Goal: Transaction & Acquisition: Purchase product/service

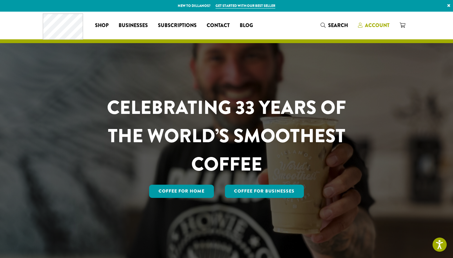
click at [372, 27] on span "Account" at bounding box center [377, 25] width 25 height 7
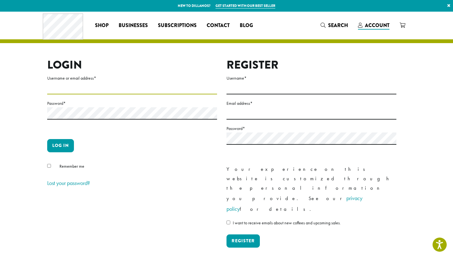
paste input "**********"
type input "**********"
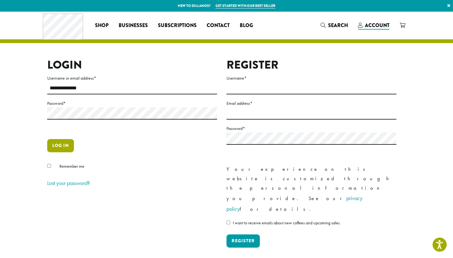
click at [52, 145] on button "Log in" at bounding box center [60, 145] width 27 height 13
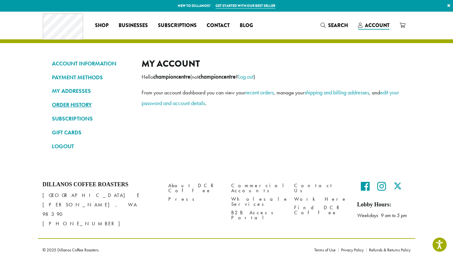
click at [73, 102] on link "ORDER HISTORY" at bounding box center [92, 104] width 80 height 11
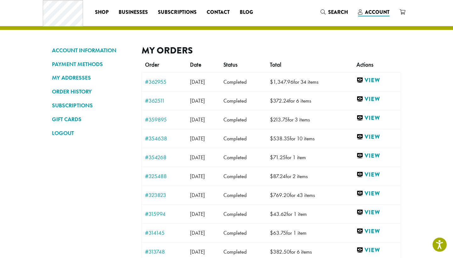
scroll to position [14, 0]
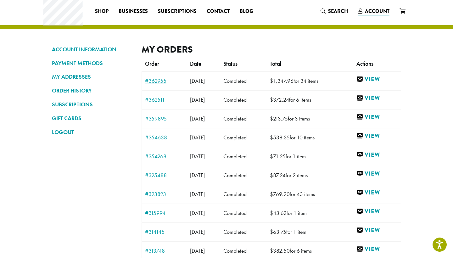
click at [162, 81] on link "#362955" at bounding box center [164, 81] width 39 height 6
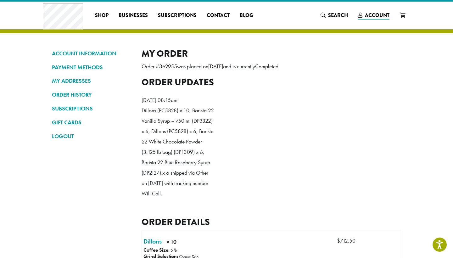
scroll to position [11, 0]
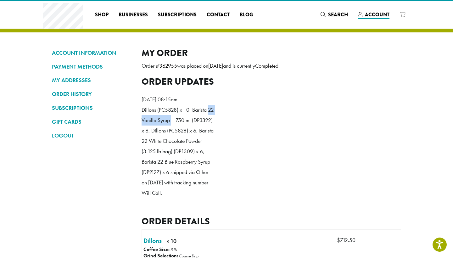
drag, startPoint x: 141, startPoint y: 130, endPoint x: 178, endPoint y: 131, distance: 36.8
click at [178, 131] on p "Dillons (PC5828) x 10, Barista 22 Vanilla Syrup – 750 ml (DP3322) x 6, Dillons …" at bounding box center [177, 152] width 72 height 94
copy p "22 Vanilla Syrup"
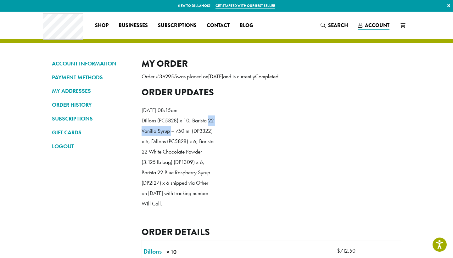
scroll to position [0, 0]
click at [336, 24] on span "Search" at bounding box center [338, 25] width 20 height 7
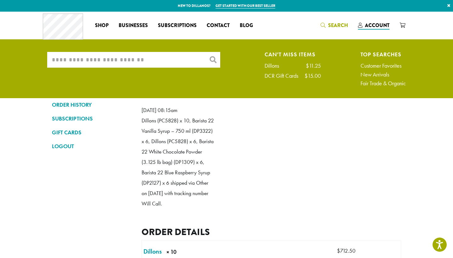
click at [163, 59] on input "What are you searching for?" at bounding box center [133, 60] width 173 height 16
paste input "**********"
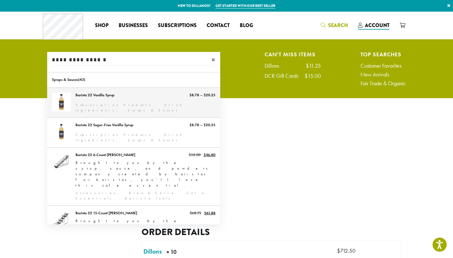
type input "**********"
click at [104, 106] on link "Barista 22 Vanilla Syrup" at bounding box center [133, 103] width 173 height 30
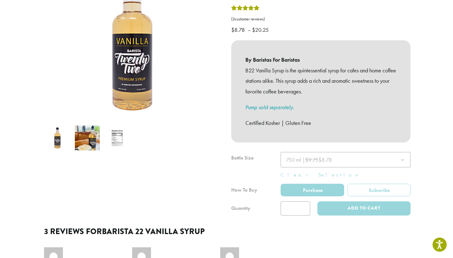
scroll to position [113, 0]
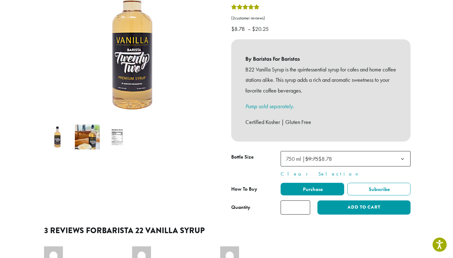
click at [296, 200] on input "*" at bounding box center [295, 207] width 30 height 14
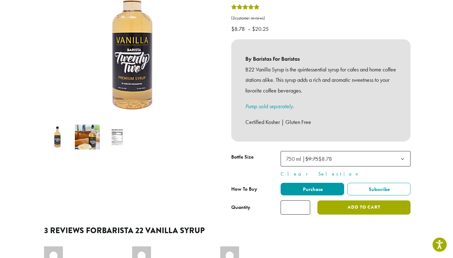
type input "*"
click at [343, 200] on button "Add to cart" at bounding box center [363, 207] width 93 height 14
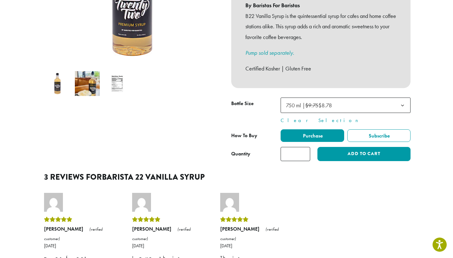
scroll to position [168, 0]
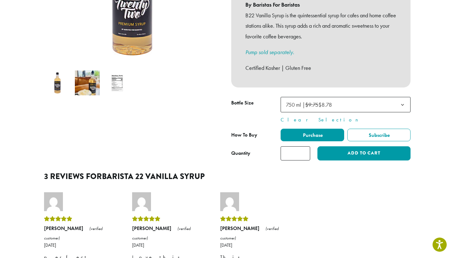
click at [299, 146] on input "*" at bounding box center [295, 153] width 30 height 14
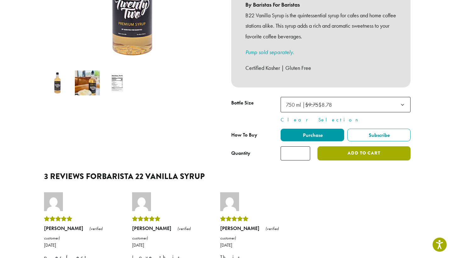
type input "*"
click at [350, 146] on button "Add to cart" at bounding box center [363, 153] width 93 height 14
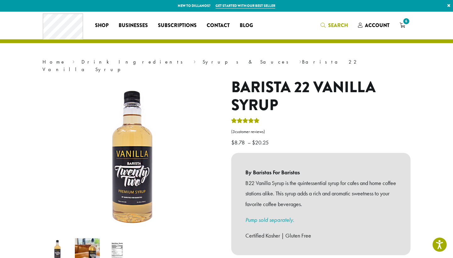
click at [328, 24] on span "Search" at bounding box center [338, 25] width 20 height 7
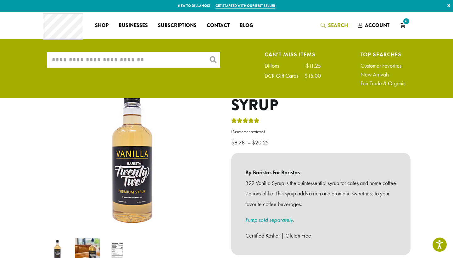
click at [180, 61] on input "What are you searching for?" at bounding box center [133, 60] width 173 height 16
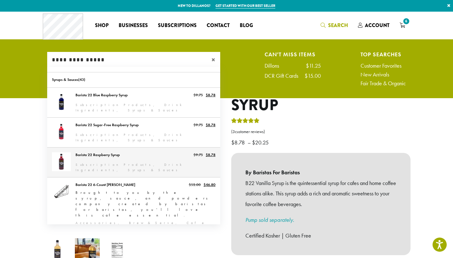
type input "**********"
click at [135, 153] on link "Barista 22 Raspberry Syrup" at bounding box center [133, 162] width 173 height 30
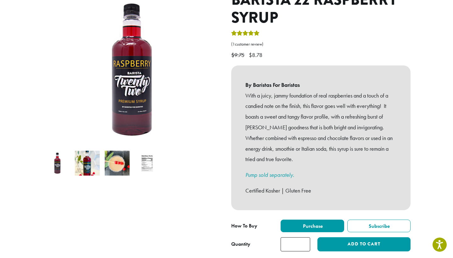
scroll to position [91, 0]
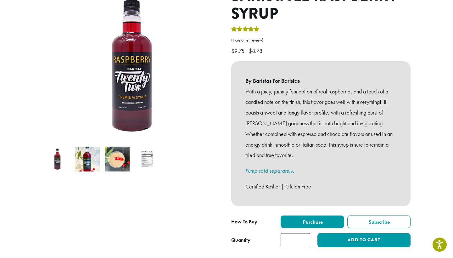
click at [305, 233] on input "*" at bounding box center [295, 240] width 30 height 14
type input "*"
click at [305, 233] on input "*" at bounding box center [295, 240] width 30 height 14
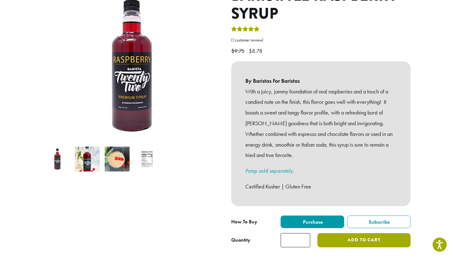
click at [337, 233] on button "Add to cart" at bounding box center [363, 240] width 93 height 14
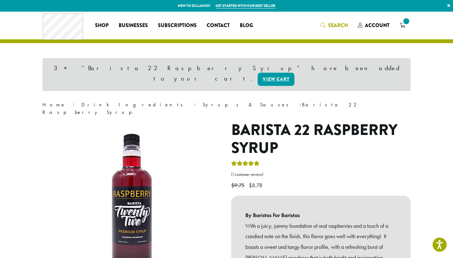
click at [329, 28] on span "Search" at bounding box center [338, 25] width 20 height 7
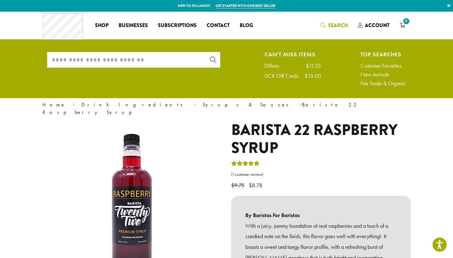
click at [105, 58] on input "What are you searching for?" at bounding box center [133, 60] width 173 height 16
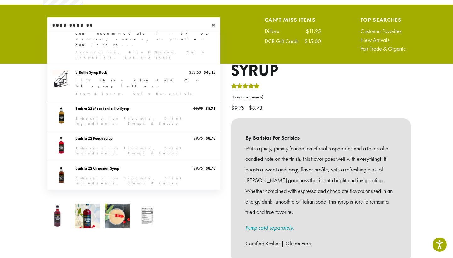
scroll to position [162, 0]
type input "**********"
click at [213, 24] on span "×" at bounding box center [215, 25] width 9 height 8
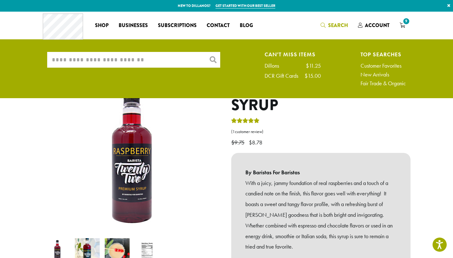
scroll to position [0, 0]
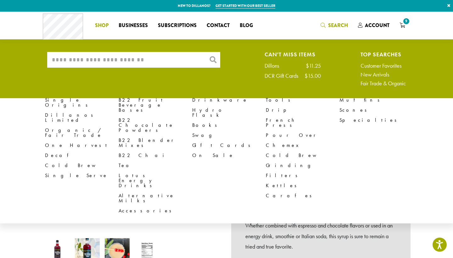
click at [110, 22] on link "Shop" at bounding box center [102, 25] width 24 height 10
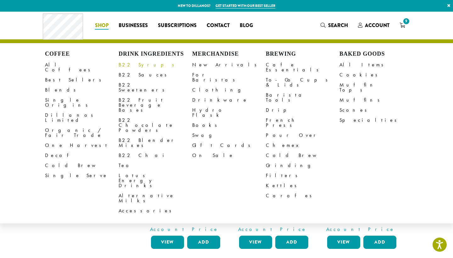
click at [131, 64] on link "B22 Syrups" at bounding box center [156, 65] width 74 height 10
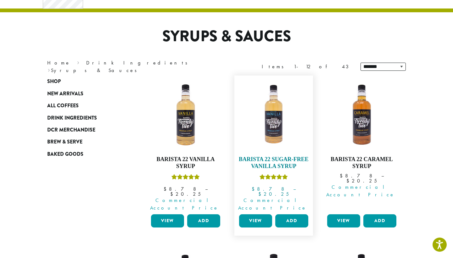
scroll to position [35, 0]
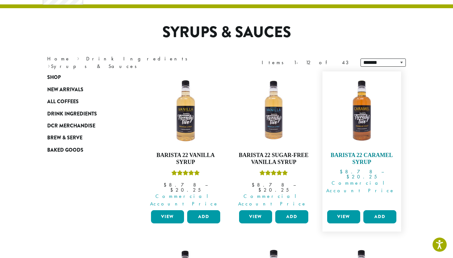
click at [371, 150] on link "Barista 22 Caramel Syrup $ 8.78 – $ 20.25 Price range: $8.78 through $20.25 Com…" at bounding box center [361, 141] width 72 height 133
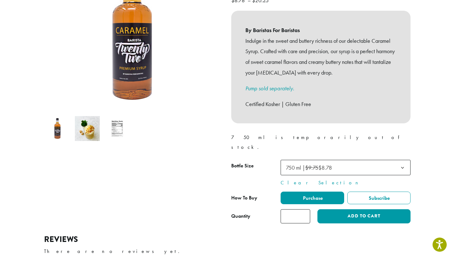
scroll to position [122, 0]
click at [303, 209] on input "*" at bounding box center [295, 216] width 30 height 14
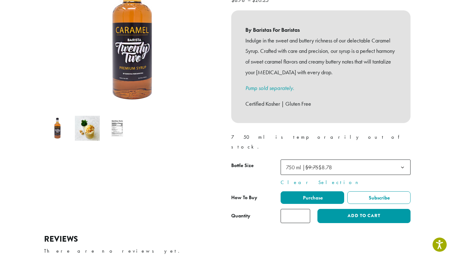
type input "*"
click at [303, 209] on input "*" at bounding box center [295, 216] width 30 height 14
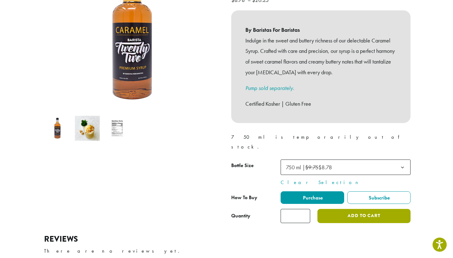
click at [358, 209] on button "Add to cart" at bounding box center [363, 216] width 93 height 14
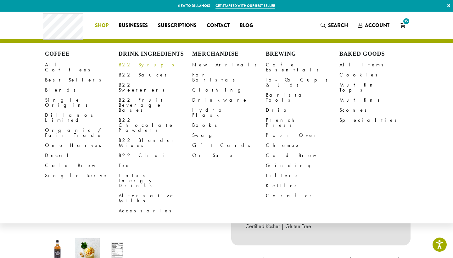
click at [136, 65] on link "B22 Syrups" at bounding box center [156, 65] width 74 height 10
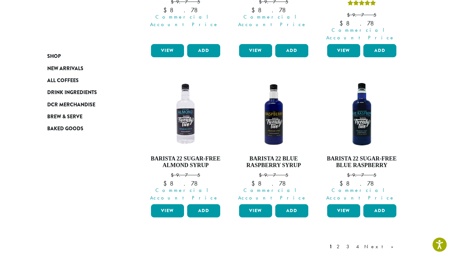
scroll to position [566, 0]
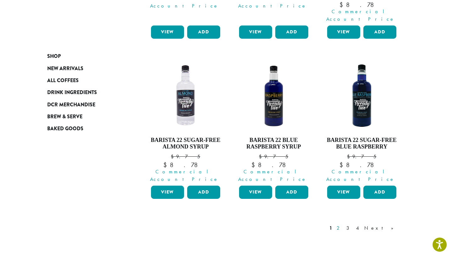
click at [343, 224] on link "2" at bounding box center [339, 228] width 8 height 8
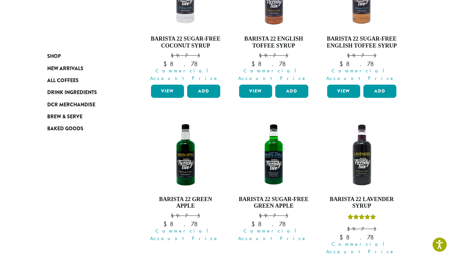
scroll to position [329, 0]
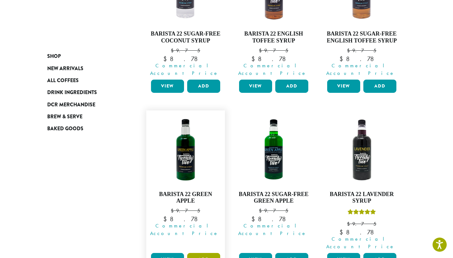
click at [199, 253] on button "Add" at bounding box center [203, 259] width 33 height 13
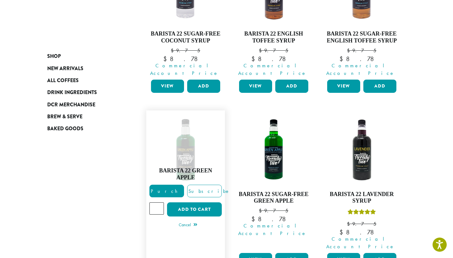
click at [158, 202] on input "*" at bounding box center [156, 208] width 14 height 12
type input "*"
click at [158, 202] on input "*" at bounding box center [156, 208] width 14 height 12
click at [182, 202] on button "Add to cart" at bounding box center [194, 209] width 55 height 14
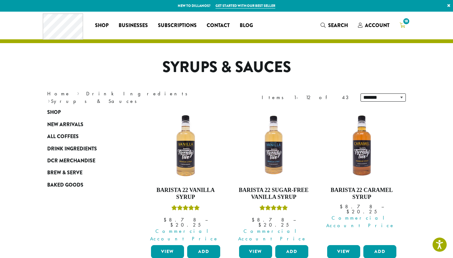
click at [405, 26] on icon "18" at bounding box center [402, 25] width 6 height 5
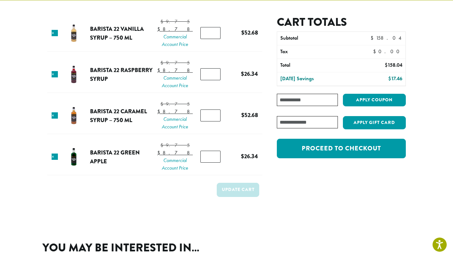
scroll to position [45, 0]
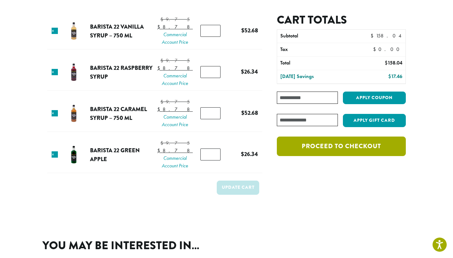
click at [329, 150] on link "Proceed to checkout" at bounding box center [341, 145] width 129 height 19
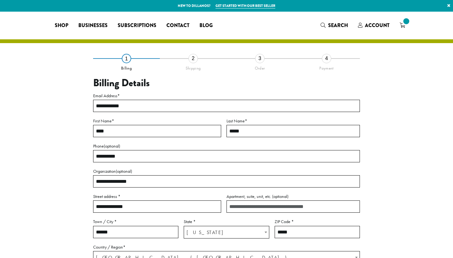
select select "**"
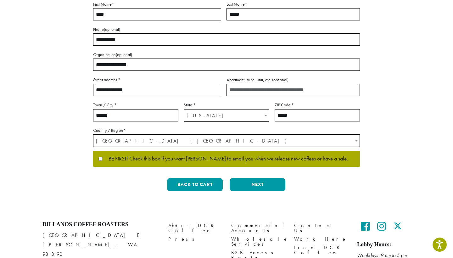
scroll to position [120, 0]
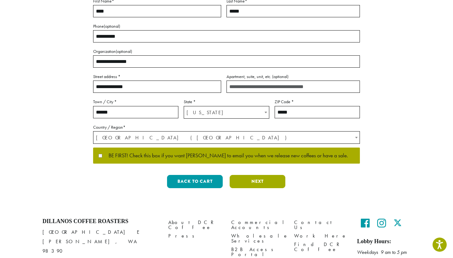
click at [241, 183] on button "Next" at bounding box center [257, 181] width 56 height 13
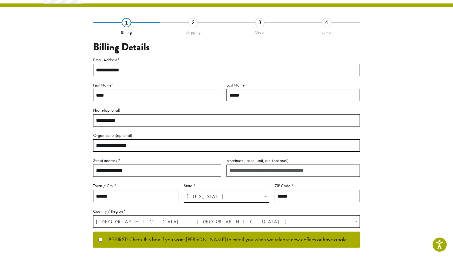
scroll to position [7, 0]
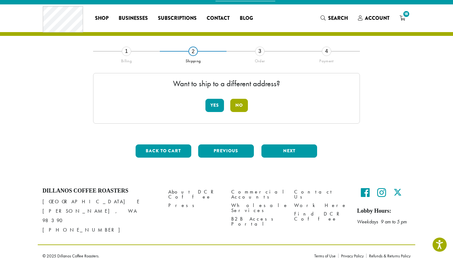
click at [237, 108] on button "No" at bounding box center [239, 105] width 18 height 13
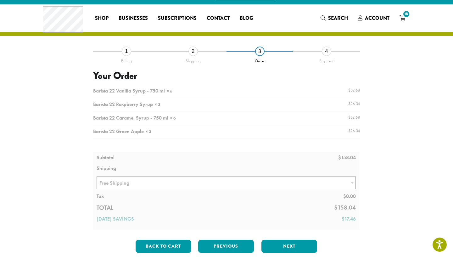
click at [208, 184] on div at bounding box center [226, 157] width 267 height 145
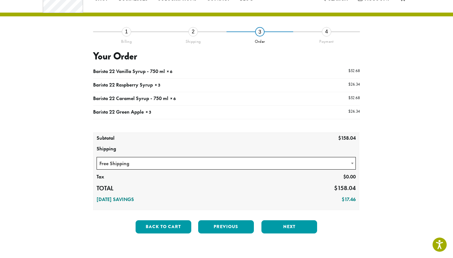
scroll to position [28, 0]
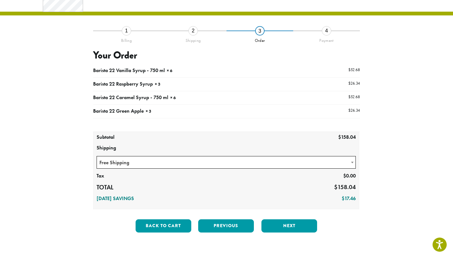
click at [210, 158] on span "Free Shipping" at bounding box center [226, 162] width 258 height 12
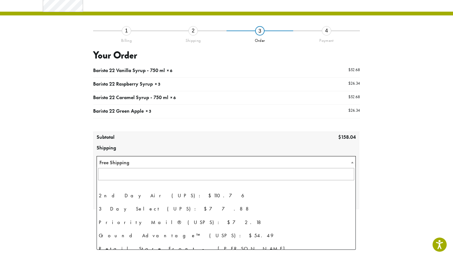
scroll to position [43, 0]
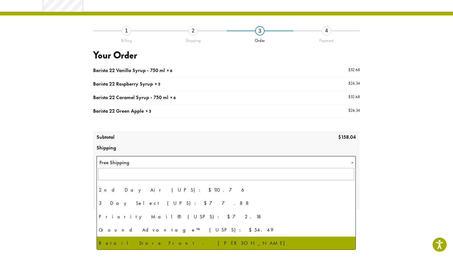
select select "**********"
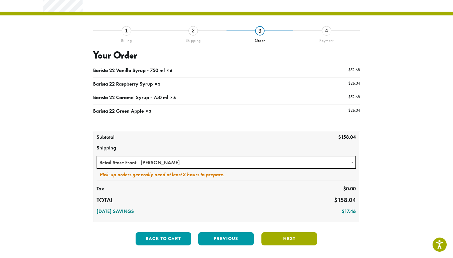
click at [284, 238] on button "Next" at bounding box center [289, 238] width 56 height 13
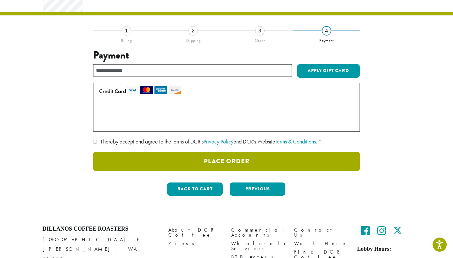
click at [266, 158] on button "Place Order" at bounding box center [226, 161] width 267 height 19
